Goal: Task Accomplishment & Management: Complete application form

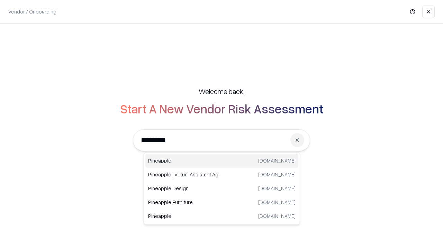
click at [222, 161] on div "Pineapple [DOMAIN_NAME]" at bounding box center [221, 161] width 153 height 14
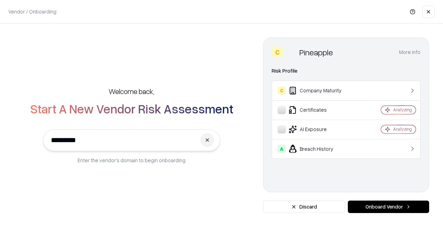
type input "*********"
click at [389, 207] on button "Onboard Vendor" at bounding box center [388, 207] width 81 height 12
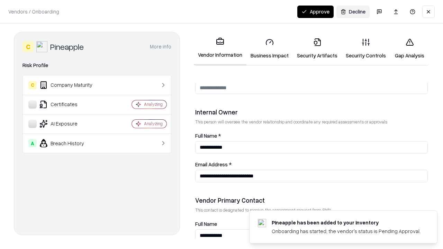
scroll to position [359, 0]
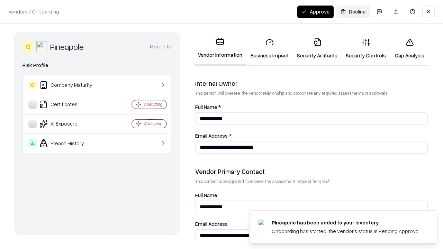
click at [270, 48] on link "Business Impact" at bounding box center [270, 49] width 46 height 32
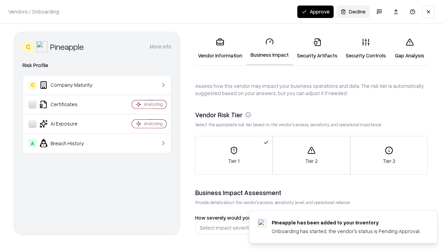
click at [317, 48] on link "Security Artifacts" at bounding box center [317, 49] width 49 height 32
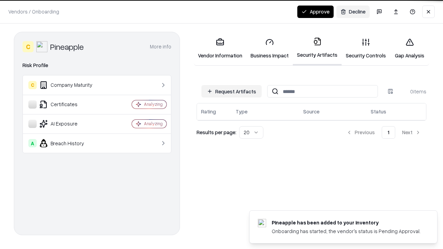
click at [232, 91] on button "Request Artifacts" at bounding box center [232, 91] width 60 height 12
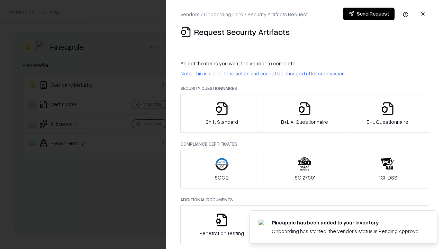
click at [222, 114] on icon "button" at bounding box center [222, 109] width 14 height 14
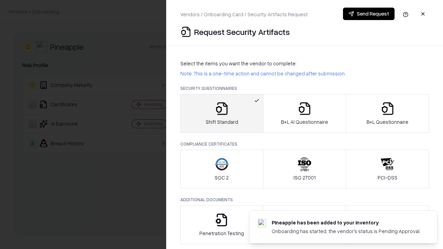
click at [369, 14] on button "Send Request" at bounding box center [369, 14] width 52 height 12
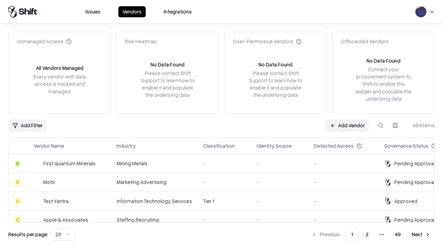
click at [381, 125] on button at bounding box center [381, 126] width 12 height 12
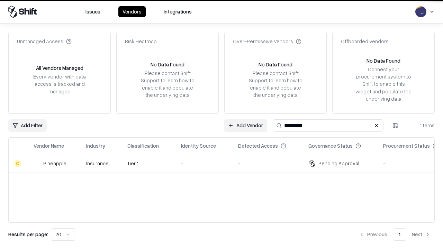
type input "*********"
click at [226, 164] on div "-" at bounding box center [204, 163] width 46 height 7
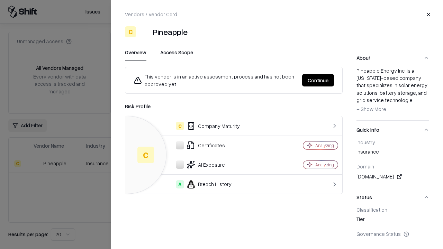
click at [318, 80] on button "Continue" at bounding box center [318, 80] width 32 height 12
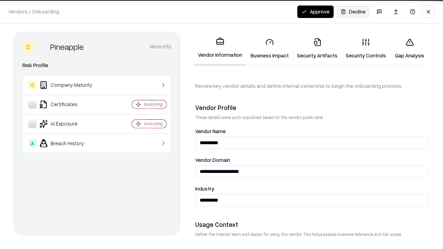
click at [317, 48] on link "Security Artifacts" at bounding box center [317, 49] width 49 height 32
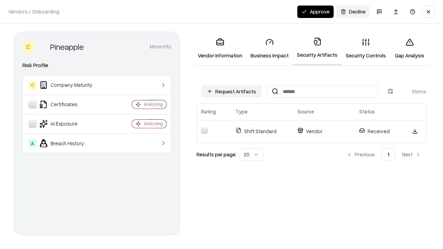
click at [316, 11] on button "Approve" at bounding box center [316, 12] width 36 height 12
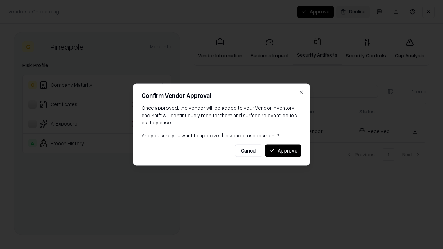
click at [283, 151] on button "Approve" at bounding box center [283, 150] width 36 height 12
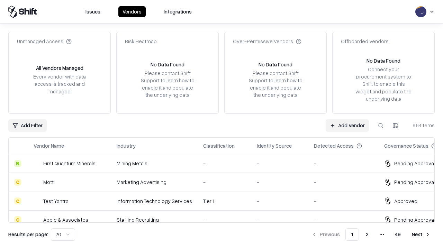
type input "*********"
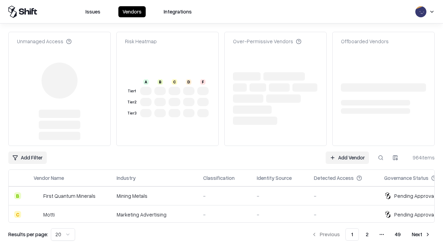
click at [347, 152] on link "Add Vendor" at bounding box center [347, 158] width 43 height 12
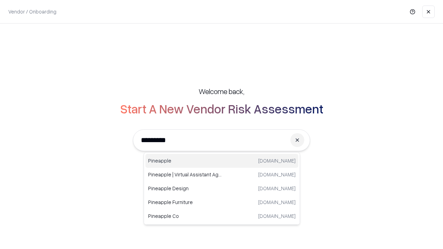
click at [222, 161] on div "Pineapple [DOMAIN_NAME]" at bounding box center [221, 161] width 153 height 14
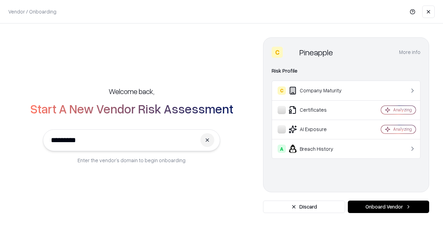
type input "*********"
click at [389, 207] on button "Onboard Vendor" at bounding box center [388, 207] width 81 height 12
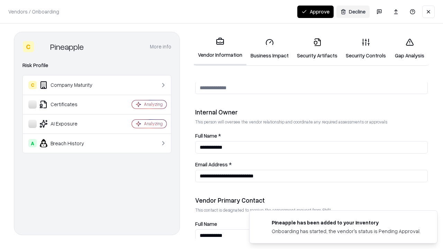
scroll to position [359, 0]
